Goal: Transaction & Acquisition: Purchase product/service

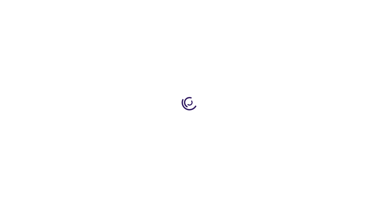
type input "0"
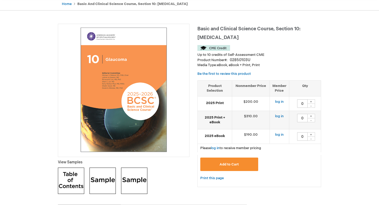
scroll to position [53, 0]
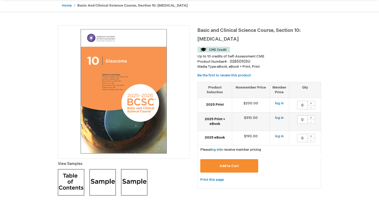
click at [217, 107] on td "2025 Print" at bounding box center [214, 105] width 34 height 14
click at [216, 120] on strong "2025 Print + eBook" at bounding box center [214, 121] width 29 height 10
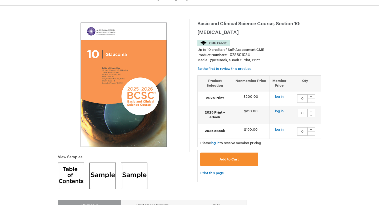
scroll to position [57, 0]
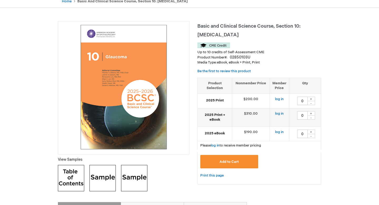
click at [212, 44] on img at bounding box center [213, 45] width 33 height 6
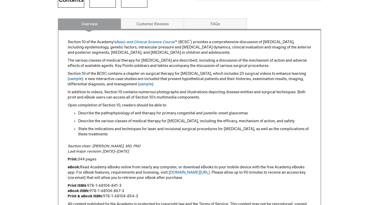
scroll to position [234, 0]
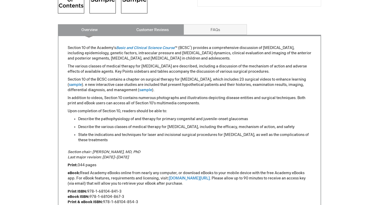
click at [151, 28] on link "Customer Reviews" at bounding box center [152, 29] width 63 height 11
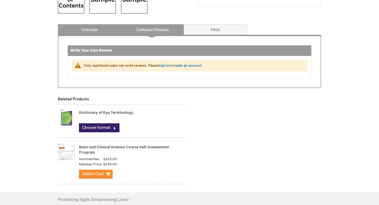
click at [76, 28] on link "Overview" at bounding box center [89, 29] width 63 height 11
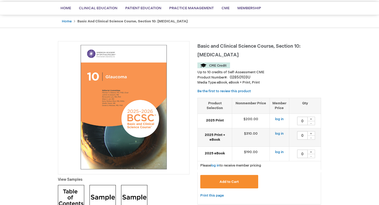
scroll to position [37, 0]
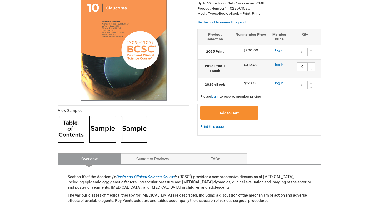
scroll to position [112, 0]
